Goal: Task Accomplishment & Management: Use online tool/utility

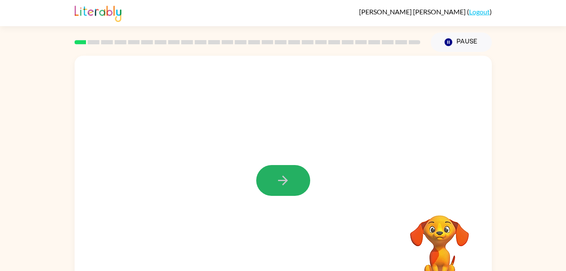
click at [303, 177] on button "button" at bounding box center [283, 180] width 54 height 31
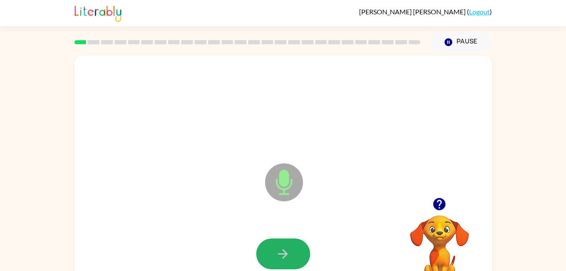
click at [278, 247] on icon "button" at bounding box center [283, 253] width 15 height 15
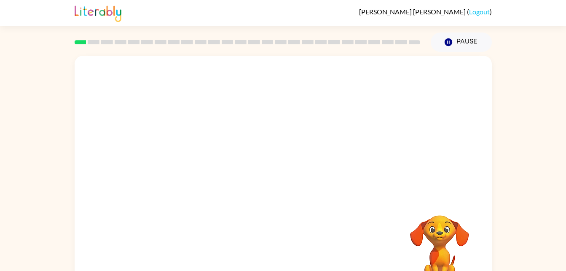
click at [278, 247] on div "Your browser must support playing .mp4 files to use Literably. Please try using…" at bounding box center [283, 176] width 417 height 241
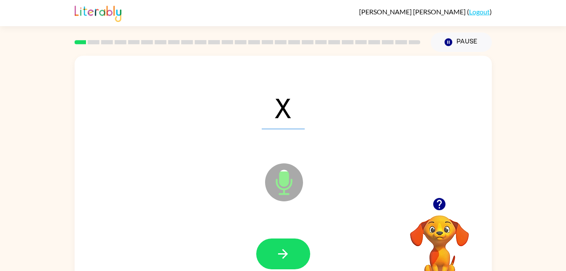
click at [297, 244] on button "button" at bounding box center [283, 253] width 54 height 31
click at [281, 270] on html "[PERSON_NAME] ( Logout ) Pause Pause T Microphone The Microphone is here when i…" at bounding box center [283, 148] width 566 height 296
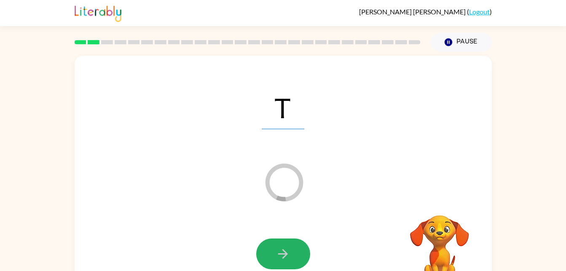
click at [281, 264] on button "button" at bounding box center [283, 253] width 54 height 31
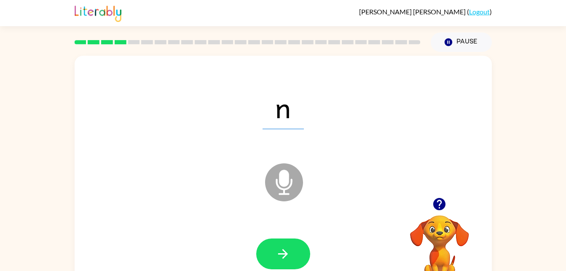
click at [293, 247] on button "button" at bounding box center [283, 253] width 54 height 31
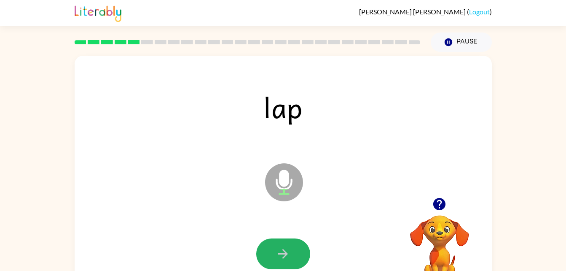
drag, startPoint x: 293, startPoint y: 247, endPoint x: 275, endPoint y: 259, distance: 21.3
click at [275, 259] on button "button" at bounding box center [283, 253] width 54 height 31
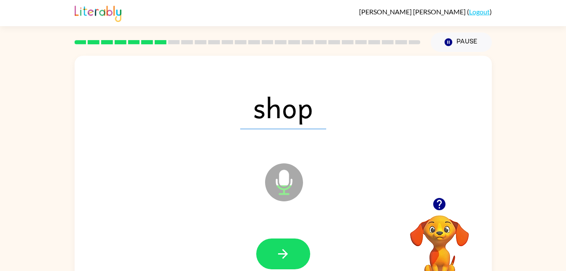
click at [275, 260] on button "button" at bounding box center [283, 253] width 54 height 31
click at [285, 239] on button "button" at bounding box center [283, 253] width 54 height 31
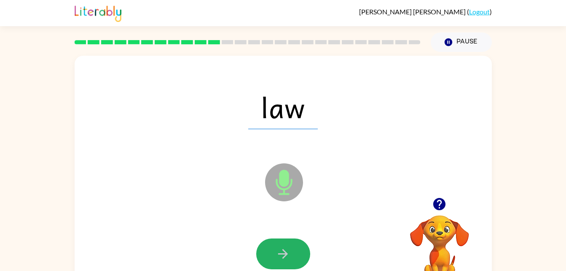
click at [285, 239] on button "button" at bounding box center [283, 253] width 54 height 31
click at [284, 246] on icon "button" at bounding box center [283, 253] width 15 height 15
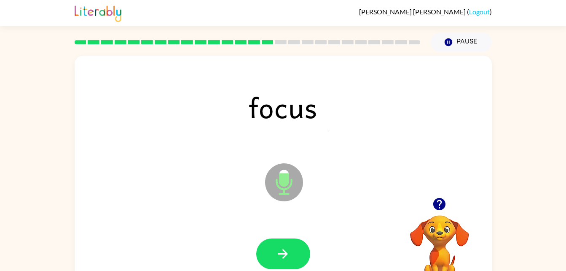
click at [284, 246] on icon "button" at bounding box center [283, 253] width 15 height 15
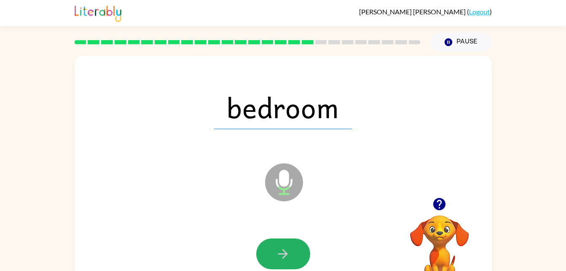
drag, startPoint x: 284, startPoint y: 246, endPoint x: 284, endPoint y: 235, distance: 11.0
click at [284, 235] on div at bounding box center [283, 253] width 400 height 69
click at [293, 246] on button "button" at bounding box center [283, 253] width 54 height 31
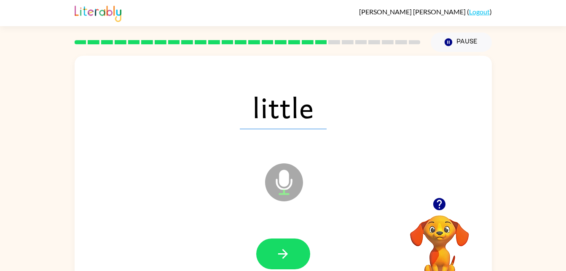
click at [293, 246] on button "button" at bounding box center [283, 253] width 54 height 31
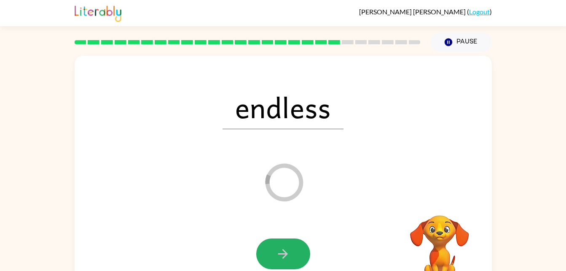
click at [288, 251] on icon "button" at bounding box center [283, 253] width 15 height 15
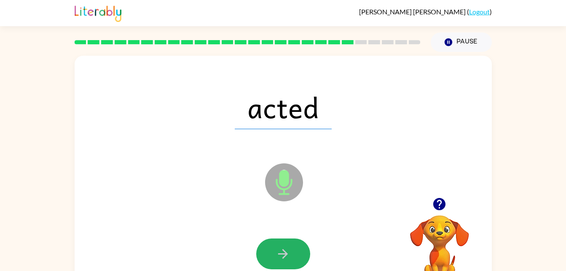
click at [288, 251] on icon "button" at bounding box center [283, 253] width 15 height 15
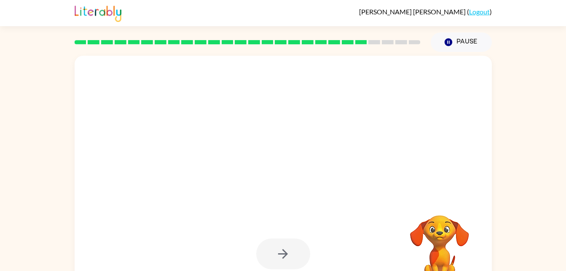
click at [423, 225] on video "Your browser must support playing .mp4 files to use Literably. Please try using…" at bounding box center [439, 244] width 84 height 84
click at [204, 160] on div at bounding box center [263, 161] width 360 height 30
click at [314, 157] on div at bounding box center [263, 161] width 360 height 30
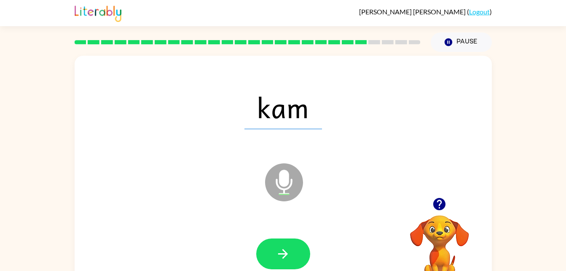
click at [273, 240] on button "button" at bounding box center [283, 253] width 54 height 31
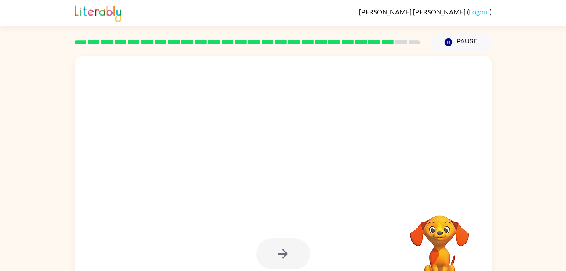
click at [273, 241] on div at bounding box center [283, 253] width 54 height 31
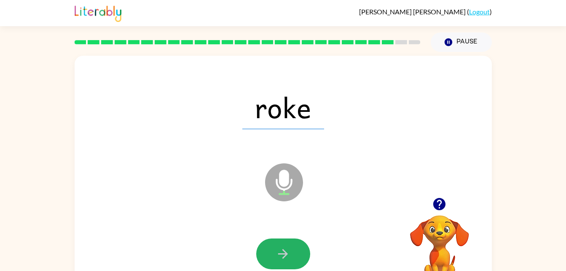
click at [273, 241] on button "button" at bounding box center [283, 253] width 54 height 31
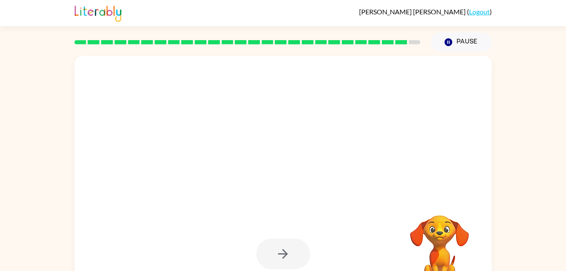
click at [273, 241] on div at bounding box center [283, 253] width 54 height 31
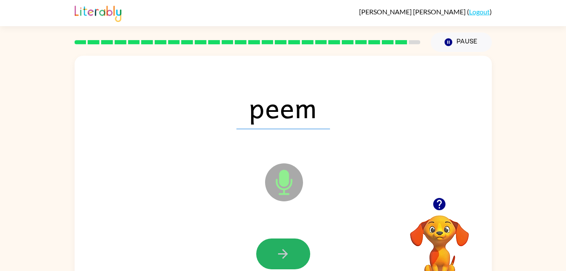
click at [294, 255] on button "button" at bounding box center [283, 253] width 54 height 31
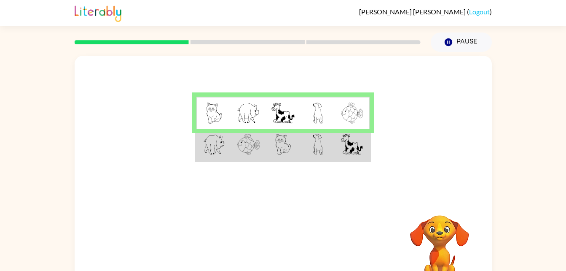
click at [206, 144] on img at bounding box center [214, 144] width 22 height 21
click at [206, 143] on img at bounding box center [214, 144] width 22 height 21
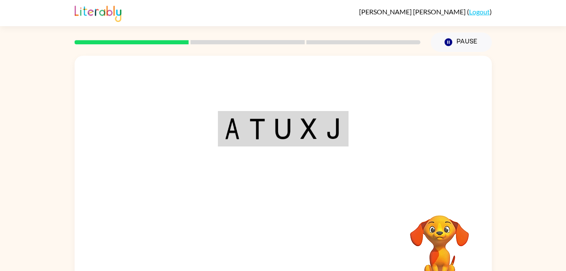
click at [285, 252] on div "Your browser must support playing .mp4 files to use Literably. Please try using…" at bounding box center [283, 176] width 417 height 241
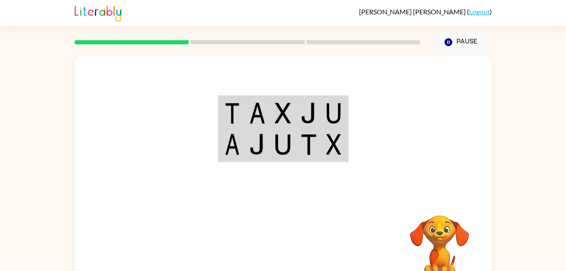
scroll to position [21, 0]
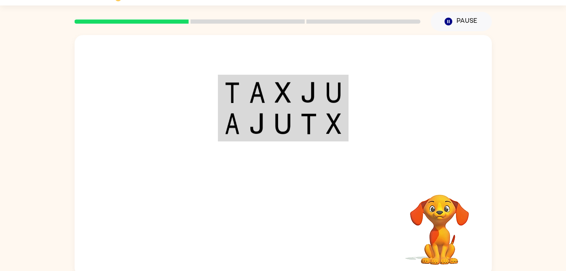
click at [234, 148] on div at bounding box center [283, 106] width 417 height 142
click at [228, 152] on div at bounding box center [283, 106] width 417 height 142
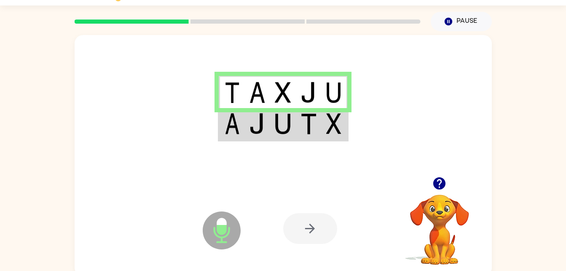
click at [276, 136] on td at bounding box center [283, 124] width 26 height 32
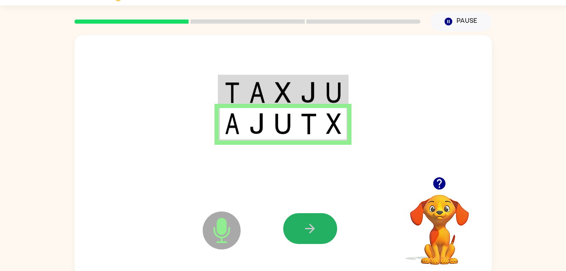
click at [325, 214] on button "button" at bounding box center [310, 228] width 54 height 31
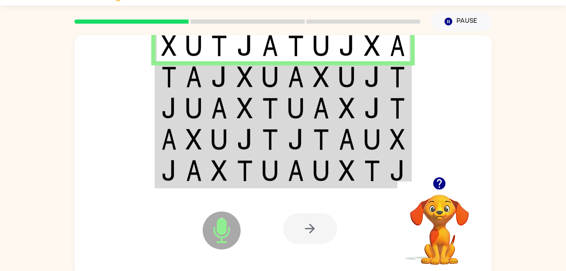
click at [163, 73] on img at bounding box center [168, 76] width 15 height 21
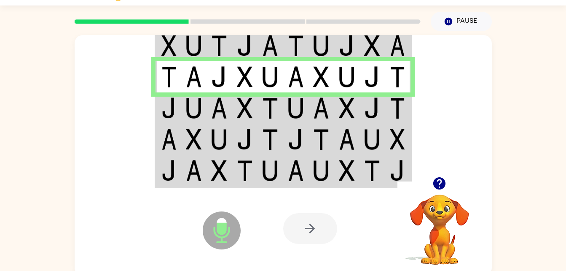
click at [199, 109] on img at bounding box center [194, 107] width 16 height 21
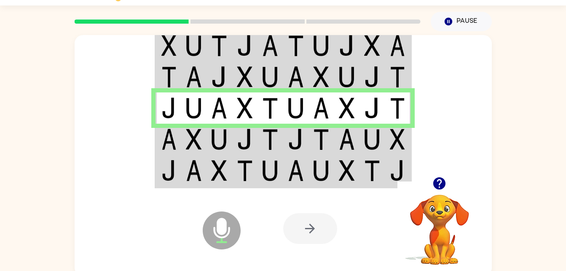
click at [398, 134] on img at bounding box center [397, 139] width 15 height 21
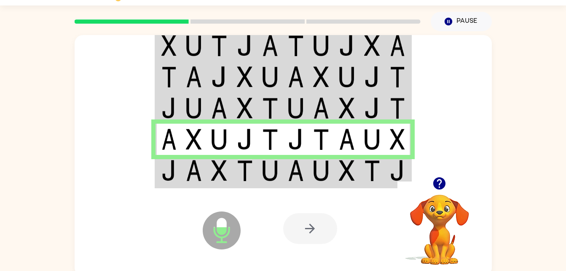
click at [200, 138] on img at bounding box center [194, 139] width 16 height 21
click at [359, 170] on td at bounding box center [347, 171] width 26 height 32
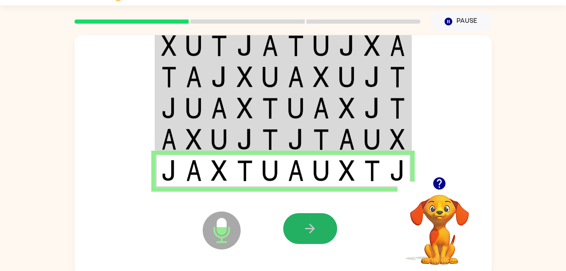
click at [300, 227] on button "button" at bounding box center [310, 228] width 54 height 31
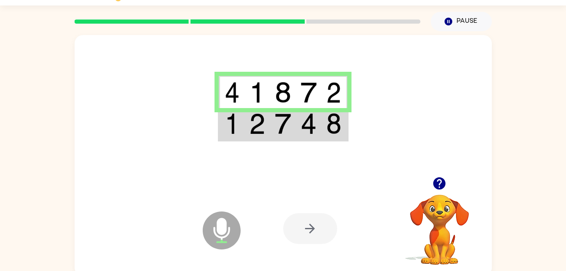
click at [236, 126] on img at bounding box center [232, 123] width 15 height 21
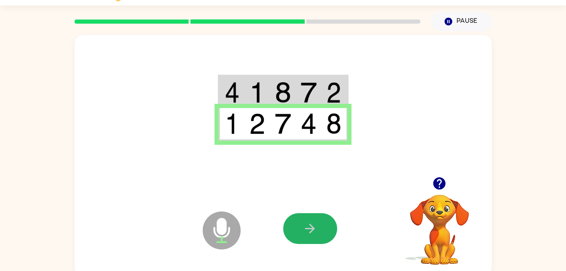
click at [311, 220] on button "button" at bounding box center [310, 228] width 54 height 31
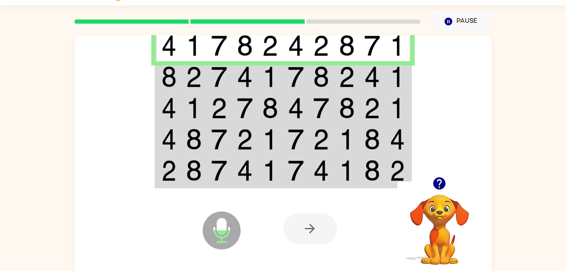
click at [198, 68] on img at bounding box center [194, 76] width 16 height 21
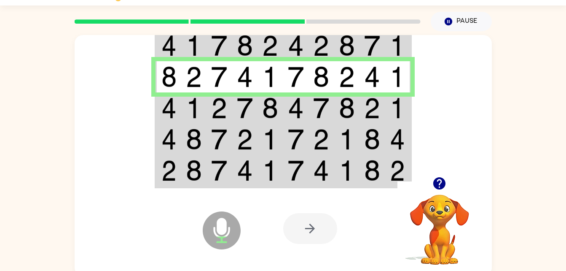
click at [172, 98] on img at bounding box center [168, 107] width 15 height 21
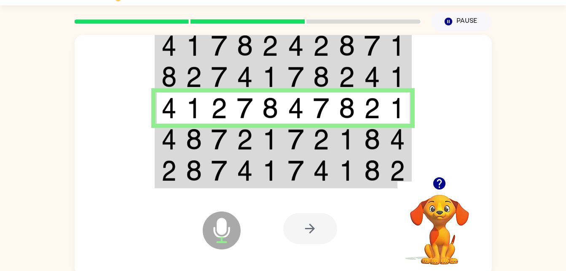
click at [161, 134] on img at bounding box center [168, 139] width 15 height 21
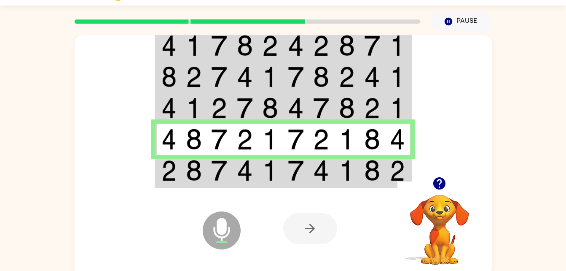
drag, startPoint x: 188, startPoint y: 170, endPoint x: 179, endPoint y: 163, distance: 12.1
click at [179, 163] on td at bounding box center [169, 171] width 26 height 32
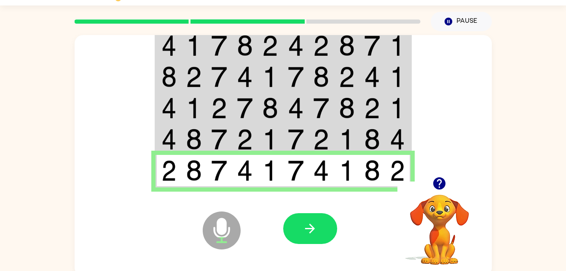
click at [313, 234] on icon "button" at bounding box center [310, 228] width 15 height 15
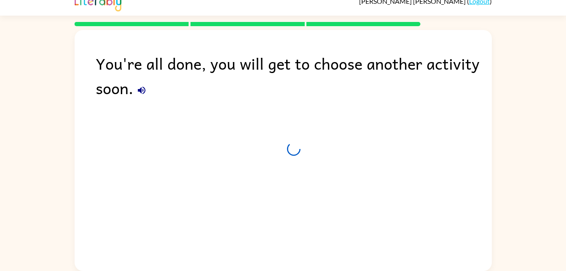
scroll to position [11, 0]
